Goal: Navigation & Orientation: Find specific page/section

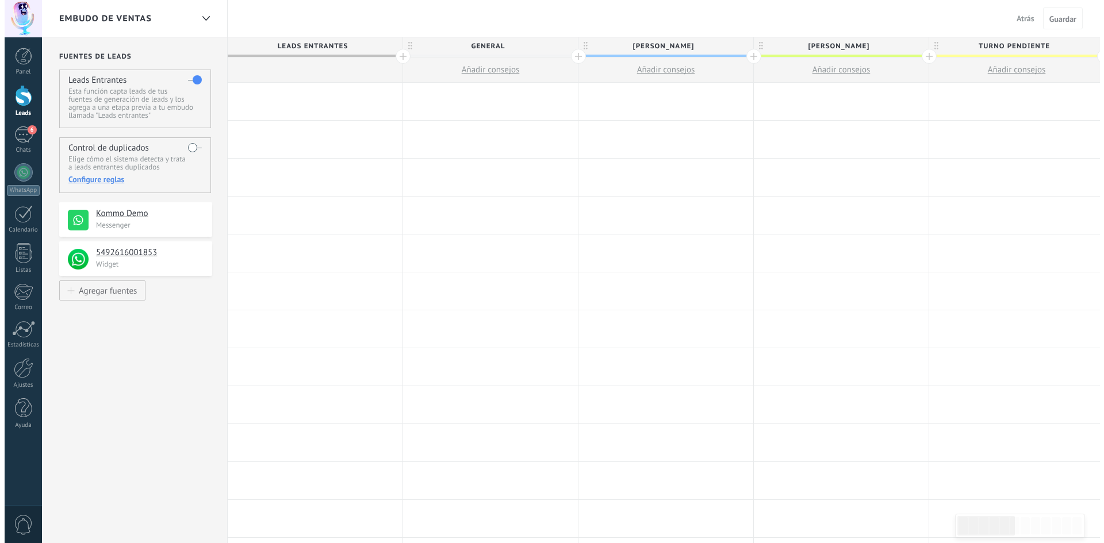
scroll to position [17, 0]
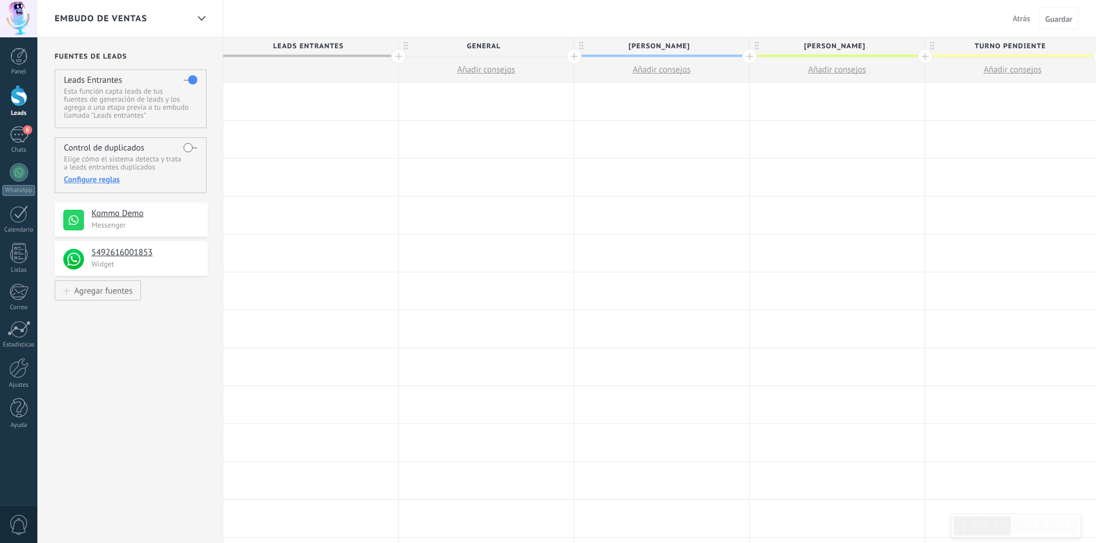
click at [439, 24] on div "Embudo de ventas Atrás Cancelar Guardar" at bounding box center [566, 18] width 1058 height 37
click at [473, 104] on div at bounding box center [486, 101] width 175 height 37
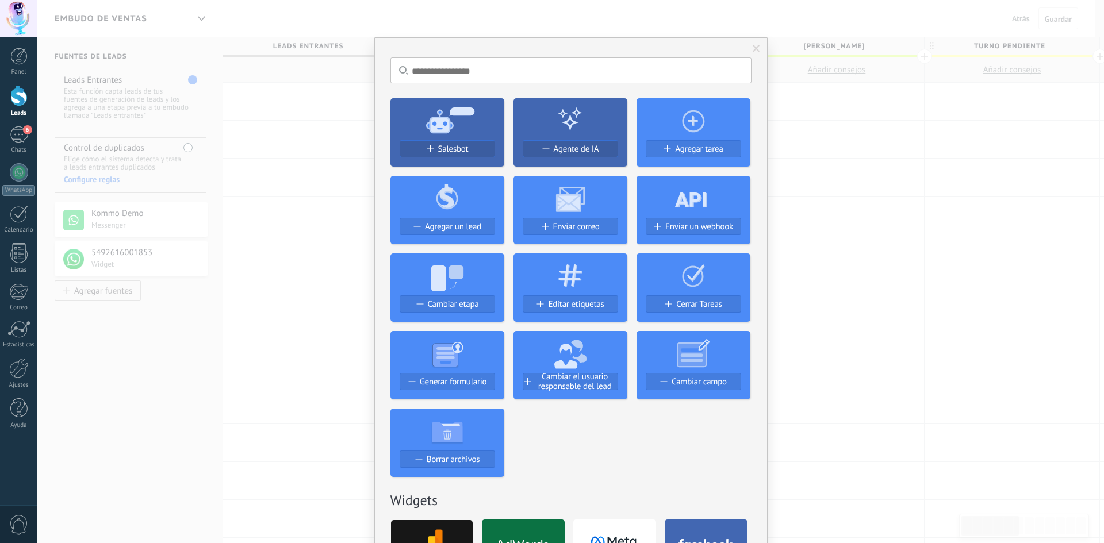
click at [534, 18] on div "No hay resultados Salesbot Agente de IA Agregar tarea Agregar un lead Enviar co…" at bounding box center [570, 271] width 1067 height 543
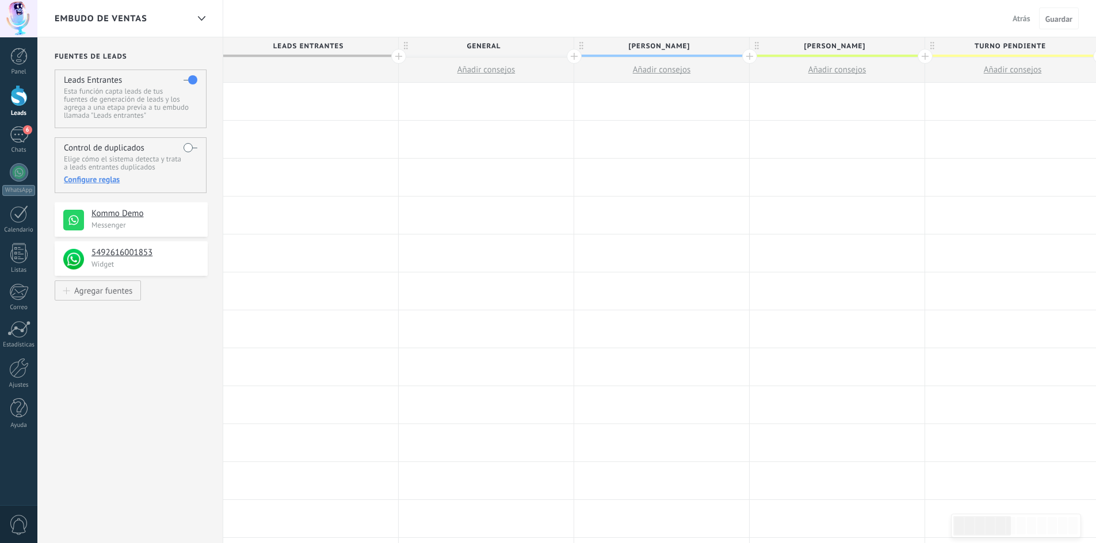
click at [484, 100] on div at bounding box center [486, 101] width 175 height 37
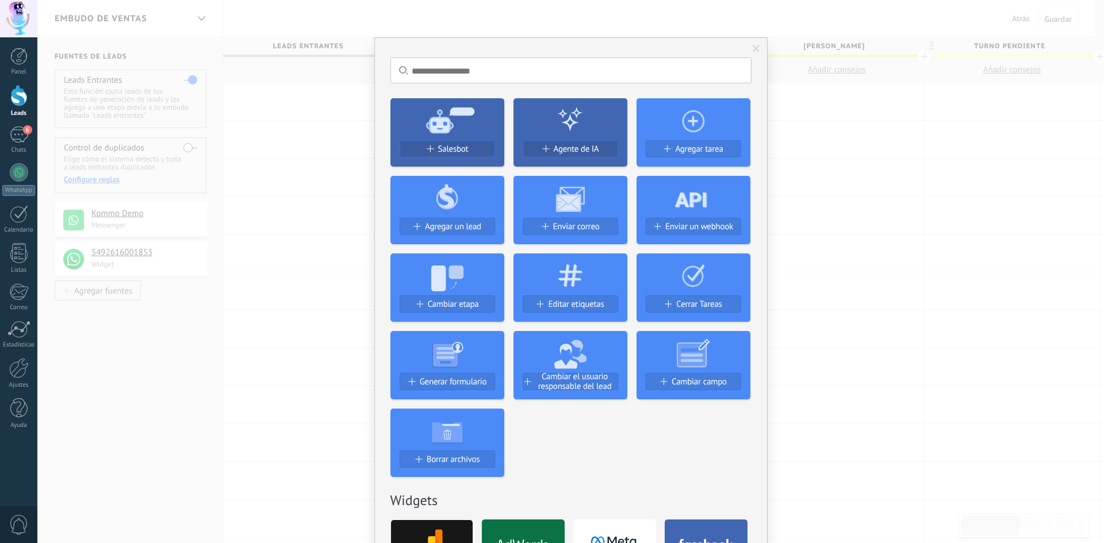
click at [484, 100] on icon at bounding box center [447, 119] width 114 height 41
click at [893, 237] on div "No hay resultados Salesbot Agente de IA Agregar tarea Agregar un lead Enviar co…" at bounding box center [570, 271] width 1067 height 543
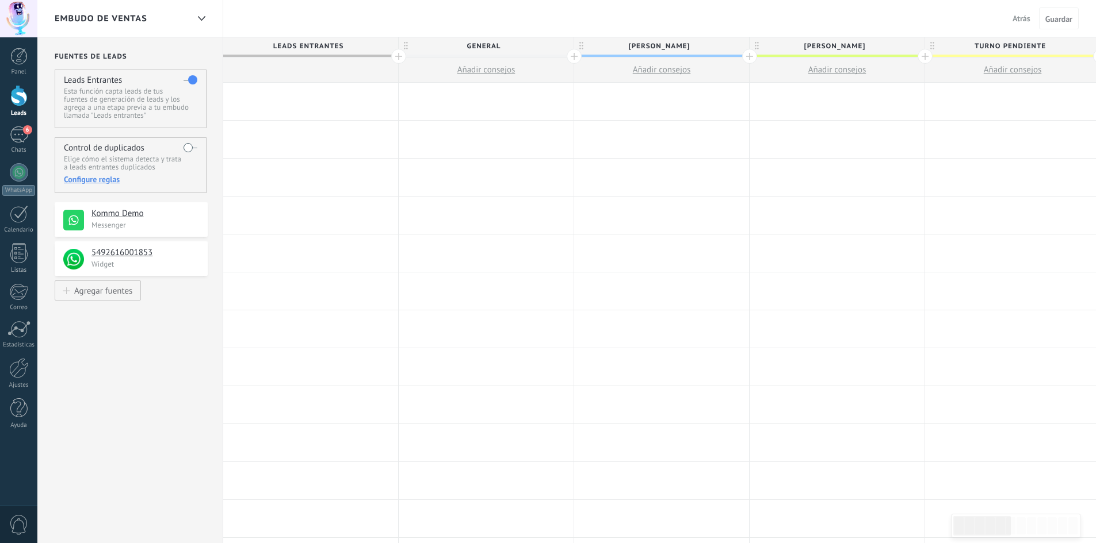
drag, startPoint x: 474, startPoint y: 96, endPoint x: 458, endPoint y: 106, distance: 18.8
click at [458, 106] on div at bounding box center [486, 101] width 175 height 37
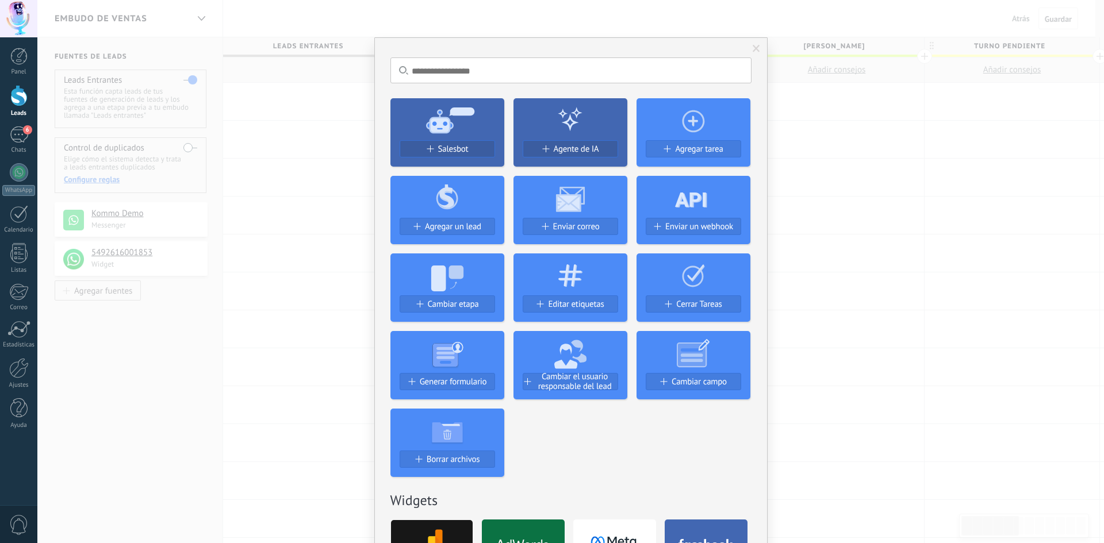
click at [918, 210] on div "No hay resultados Salesbot Agente de IA Agregar tarea Agregar un lead Enviar co…" at bounding box center [570, 271] width 1067 height 543
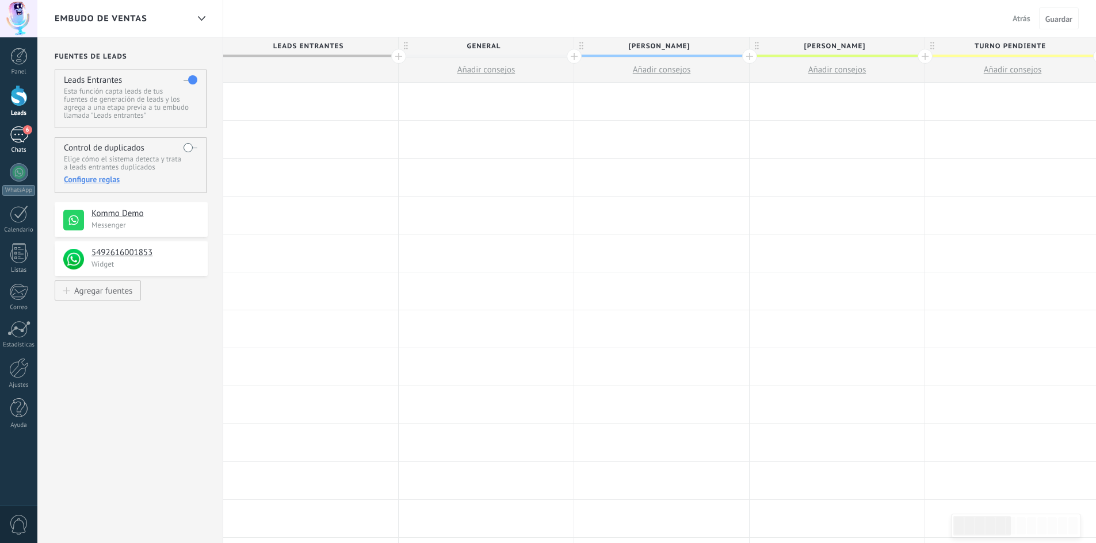
click at [20, 145] on link "6 Chats" at bounding box center [18, 141] width 37 height 28
